Goal: Task Accomplishment & Management: Manage account settings

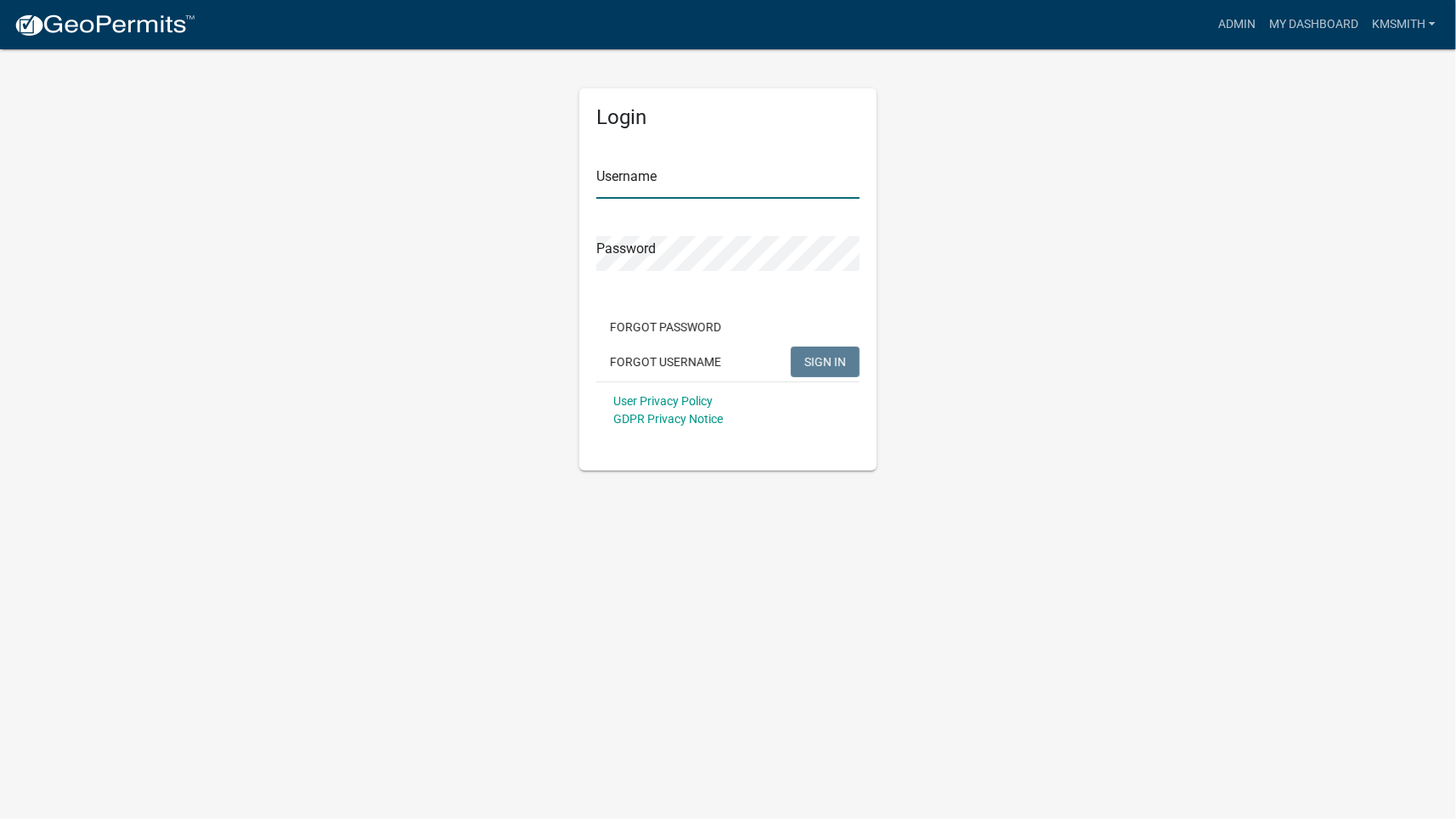
type input "kmsmith"
click at [816, 363] on span "SIGN IN" at bounding box center [825, 361] width 41 height 14
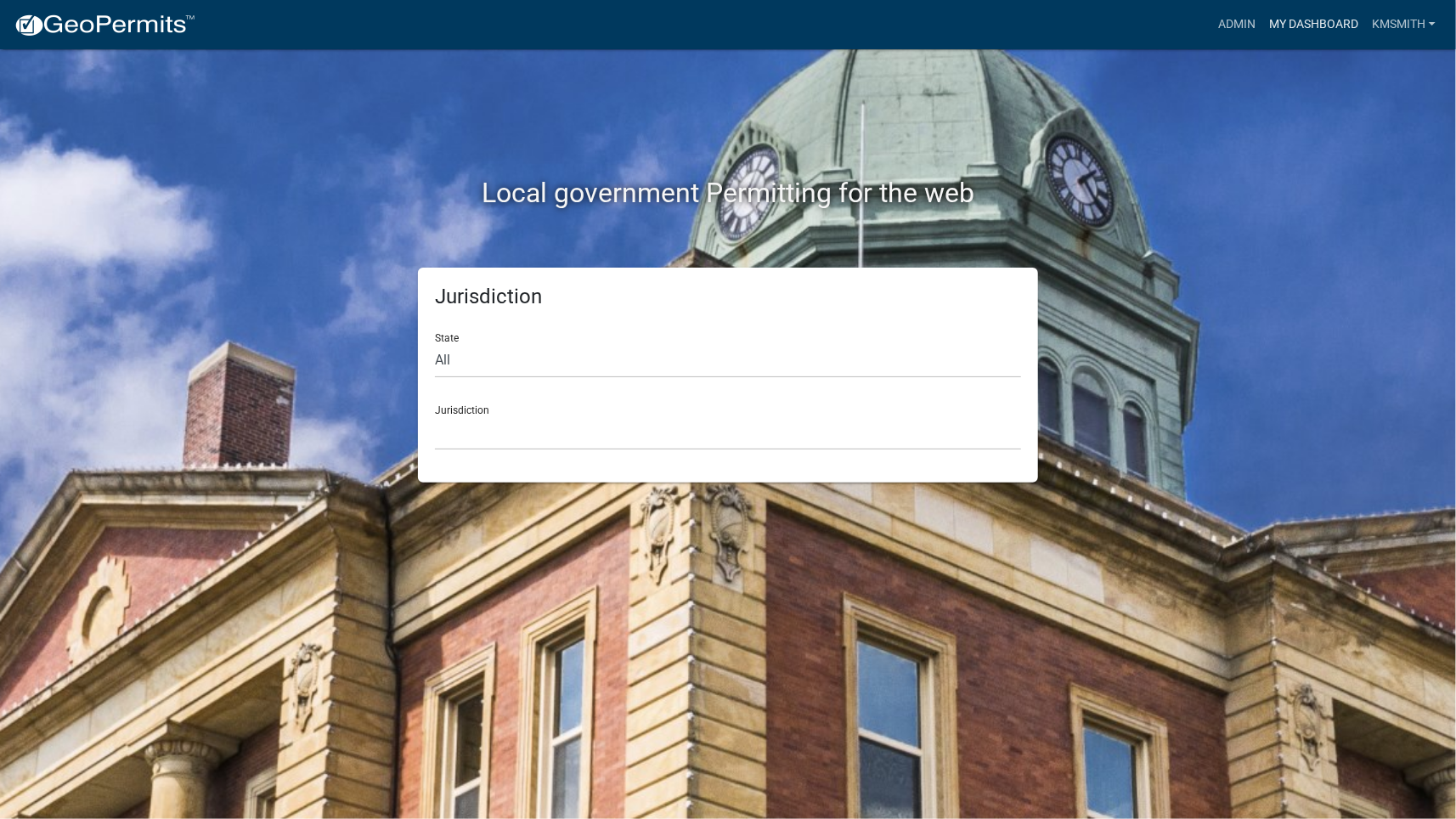
click at [1317, 35] on link "My Dashboard" at bounding box center [1313, 25] width 103 height 32
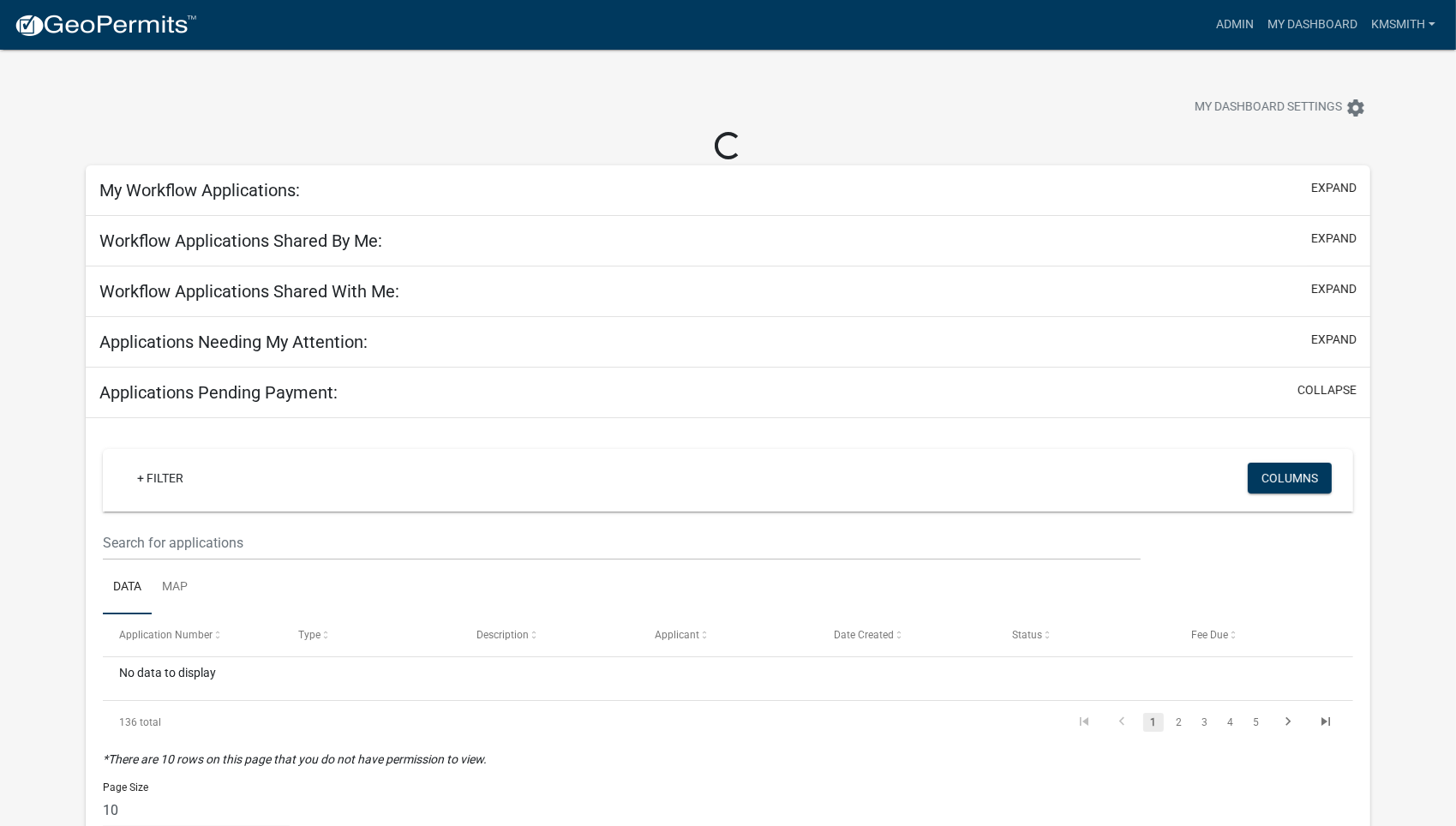
select select "2: 50"
